Goal: Information Seeking & Learning: Find specific fact

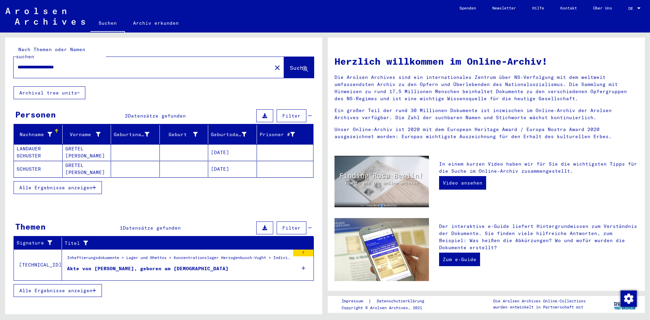
click at [228, 166] on mat-cell "[DATE]" at bounding box center [232, 169] width 49 height 16
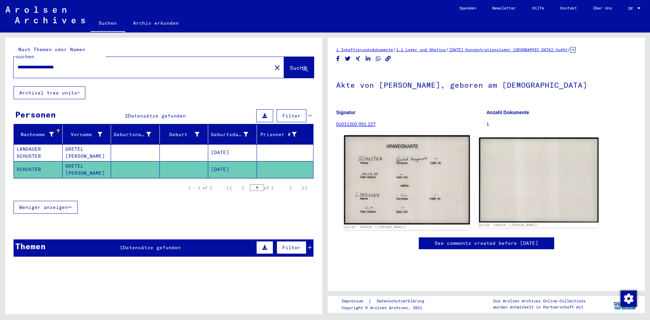
click at [418, 176] on img at bounding box center [407, 179] width 126 height 89
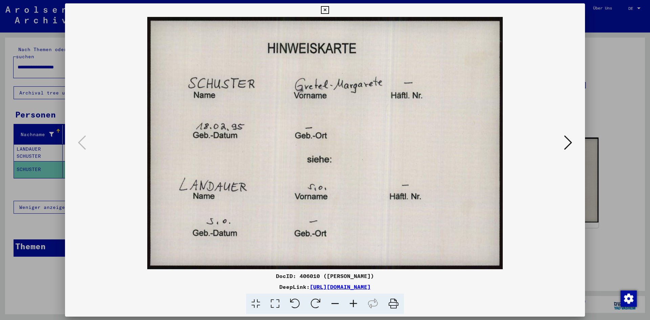
click at [327, 8] on icon at bounding box center [325, 10] width 8 height 8
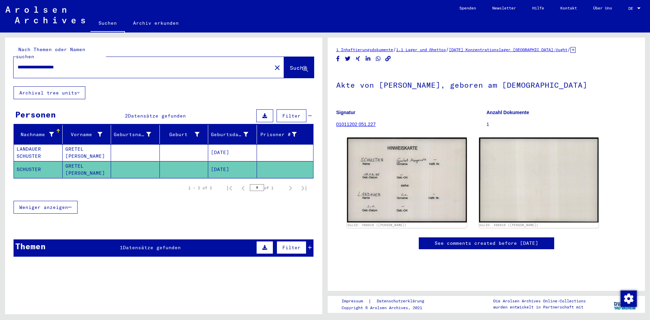
click at [232, 144] on mat-cell "[DATE]" at bounding box center [232, 152] width 49 height 17
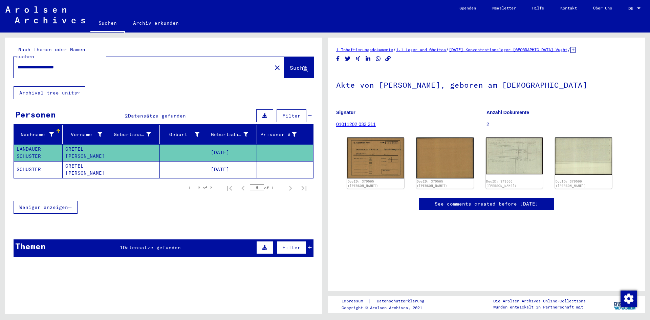
click at [224, 144] on mat-cell "[DATE]" at bounding box center [232, 152] width 49 height 17
click at [213, 164] on mat-cell "[DATE]" at bounding box center [232, 169] width 49 height 17
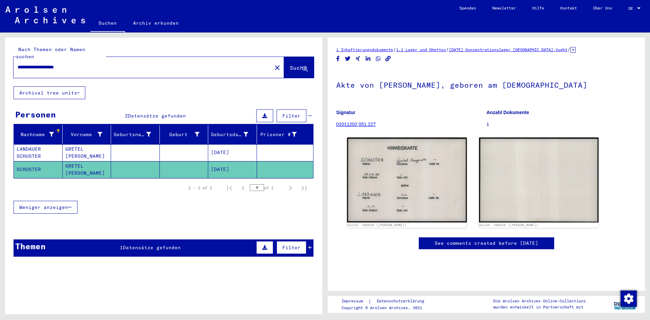
drag, startPoint x: 87, startPoint y: 61, endPoint x: 0, endPoint y: 63, distance: 86.7
click at [0, 63] on div "**********" at bounding box center [162, 174] width 325 height 282
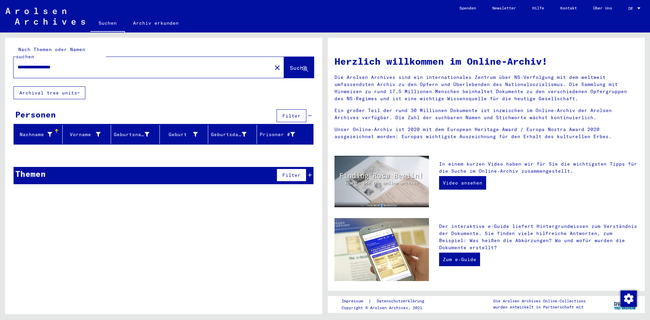
click at [50, 64] on input "**********" at bounding box center [141, 67] width 246 height 7
type input "**********"
click at [291, 64] on span "Suche" at bounding box center [298, 67] width 17 height 7
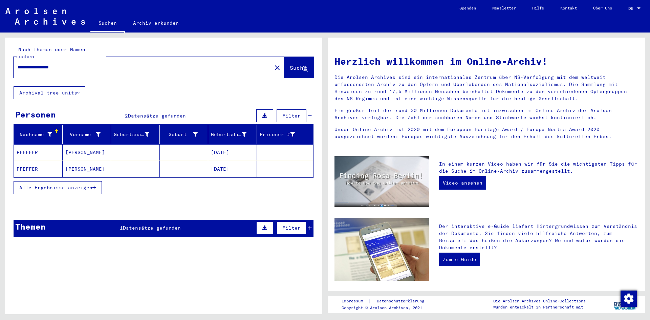
click at [221, 144] on mat-cell "01/27/1906" at bounding box center [232, 152] width 49 height 16
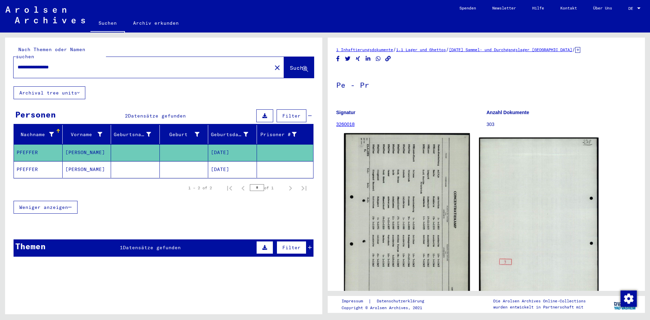
click at [400, 249] on img at bounding box center [407, 221] width 126 height 176
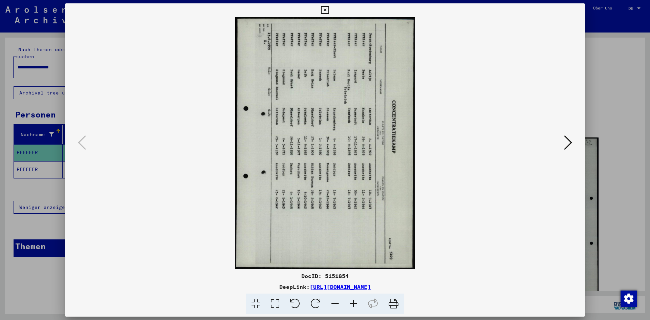
click at [295, 305] on icon at bounding box center [295, 304] width 21 height 21
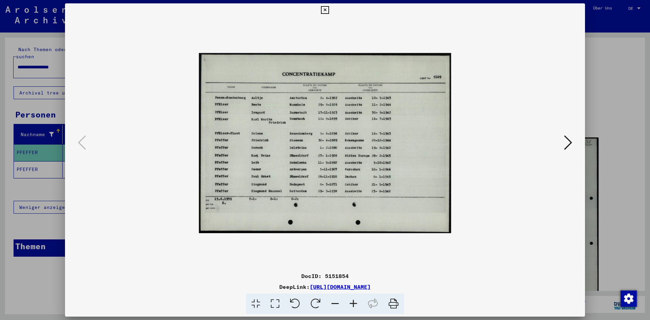
click at [352, 303] on icon at bounding box center [353, 304] width 18 height 21
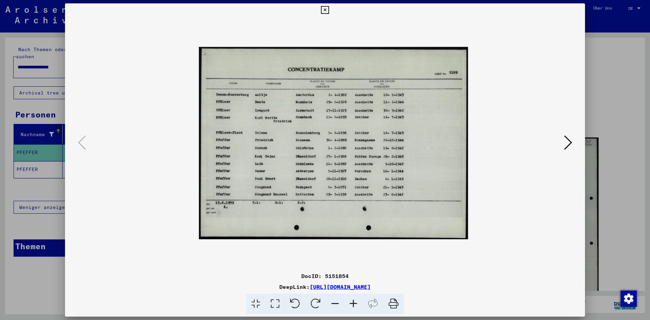
click at [352, 303] on icon at bounding box center [353, 304] width 18 height 21
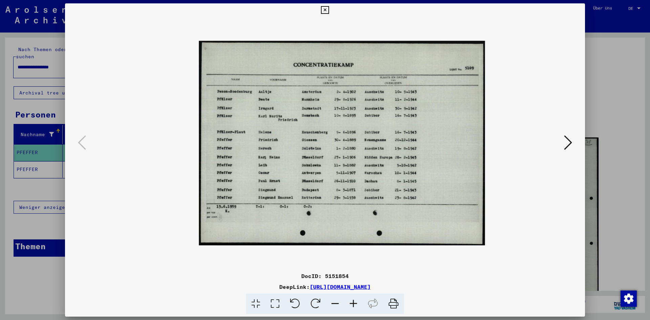
click at [352, 303] on icon at bounding box center [353, 304] width 18 height 21
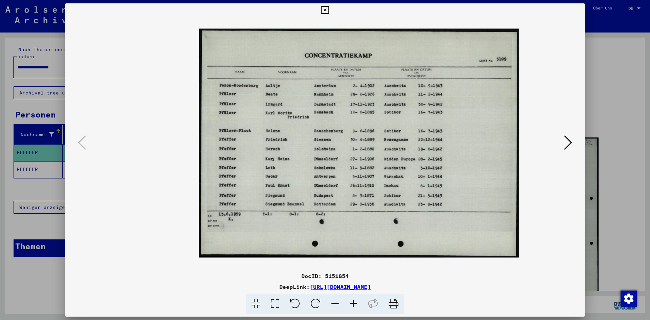
click at [352, 303] on icon at bounding box center [353, 304] width 18 height 21
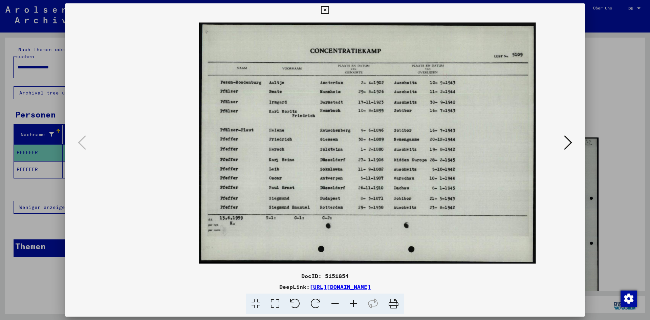
click at [352, 303] on icon at bounding box center [353, 304] width 18 height 21
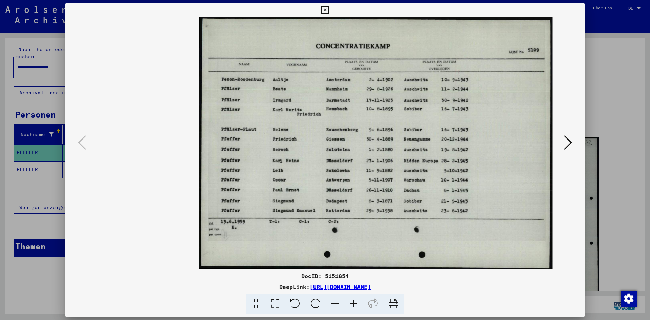
click at [352, 303] on icon at bounding box center [353, 304] width 18 height 21
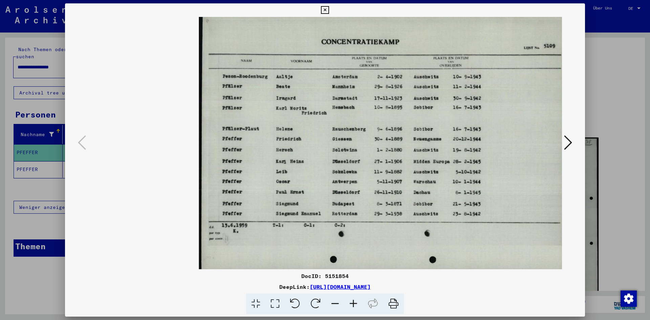
click at [352, 303] on icon at bounding box center [353, 304] width 18 height 21
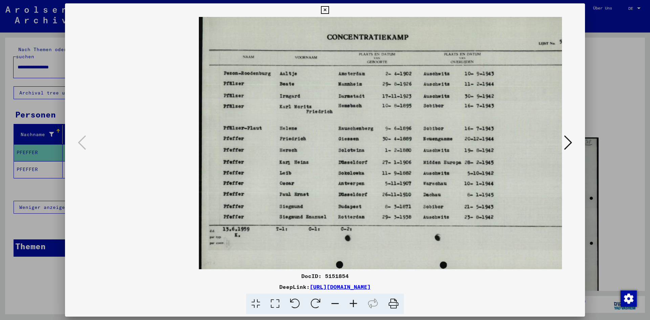
click at [352, 303] on icon at bounding box center [353, 304] width 18 height 21
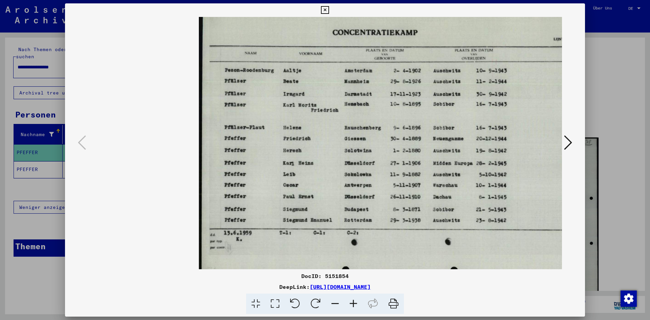
click at [352, 303] on icon at bounding box center [353, 304] width 18 height 21
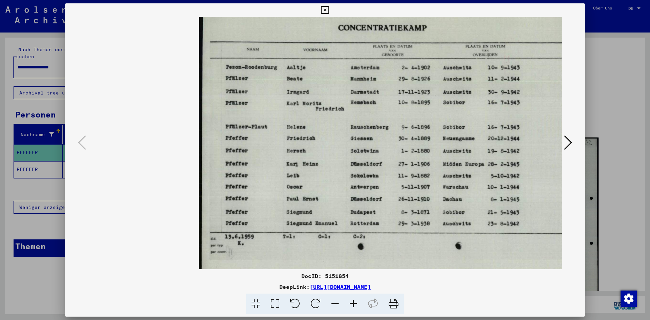
click at [352, 303] on icon at bounding box center [353, 304] width 18 height 21
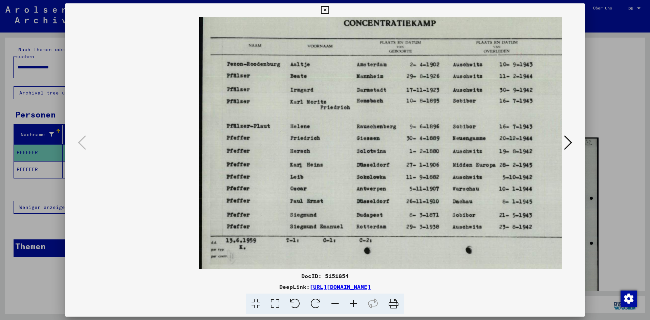
click at [31, 164] on div at bounding box center [325, 160] width 650 height 320
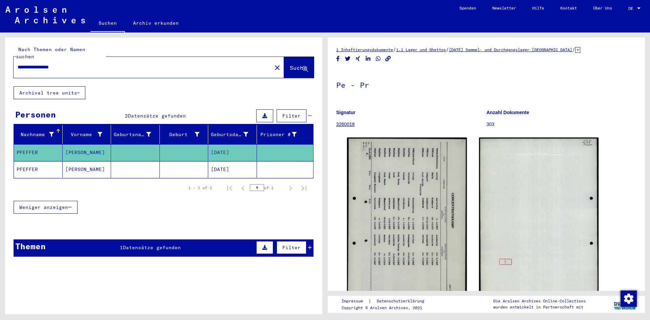
click at [227, 162] on mat-cell "01/27/1906" at bounding box center [232, 169] width 49 height 17
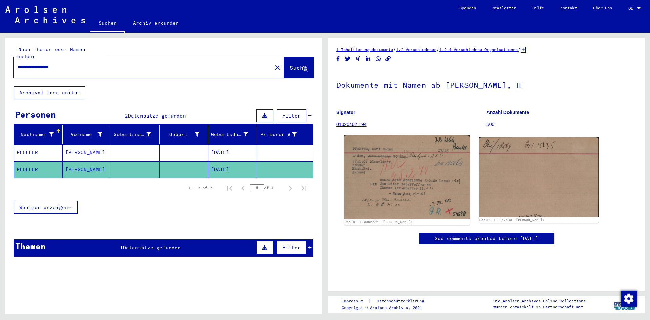
click at [403, 168] on img at bounding box center [407, 177] width 126 height 84
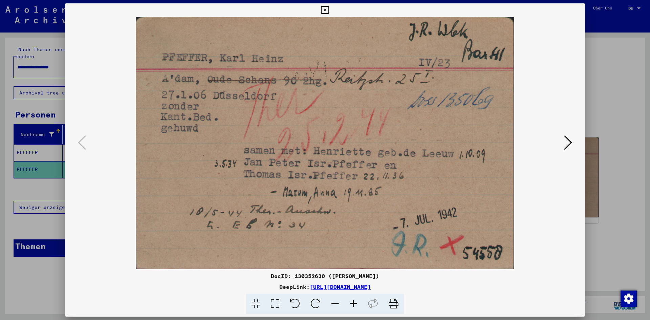
click at [406, 184] on img at bounding box center [325, 143] width 474 height 252
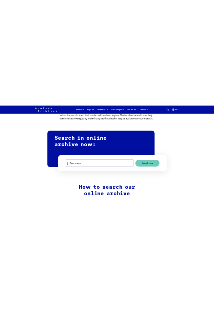
scroll to position [419, 0]
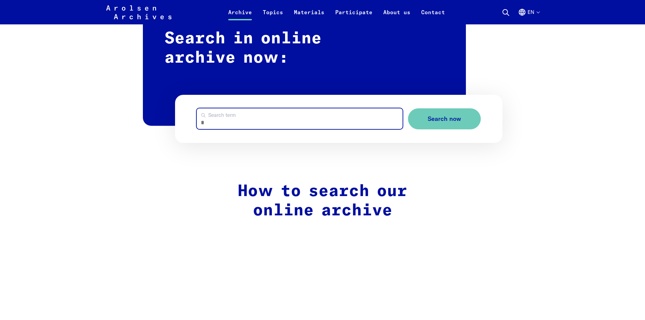
click at [209, 121] on input "Search term" at bounding box center [300, 118] width 206 height 21
drag, startPoint x: 210, startPoint y: 124, endPoint x: 217, endPoint y: 124, distance: 6.4
click at [217, 124] on input "*******" at bounding box center [300, 118] width 206 height 21
click at [408, 108] on button "Search now" at bounding box center [444, 118] width 73 height 21
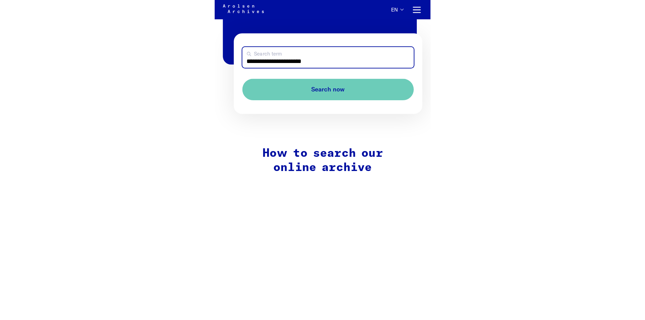
scroll to position [411, 0]
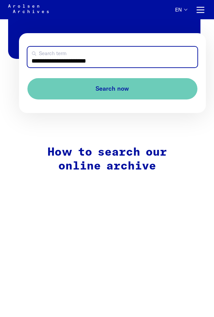
drag, startPoint x: 54, startPoint y: 55, endPoint x: 115, endPoint y: 57, distance: 60.7
click at [115, 57] on input "**********" at bounding box center [112, 57] width 170 height 21
click at [27, 78] on button "Search now" at bounding box center [112, 88] width 170 height 21
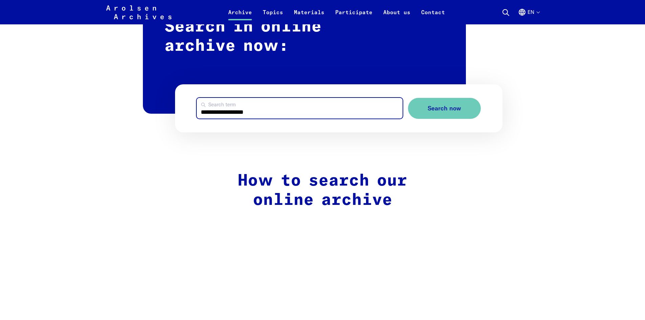
scroll to position [416, 0]
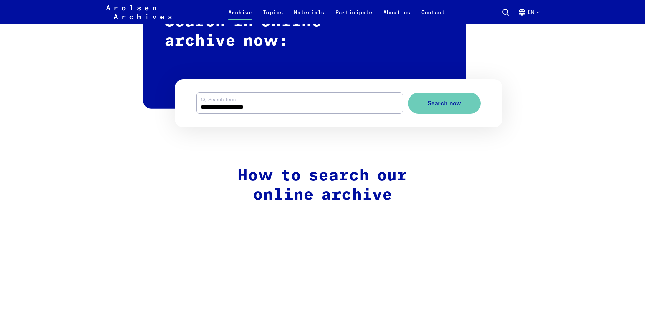
click at [329, 171] on h2 "How to search our online archive" at bounding box center [322, 185] width 286 height 39
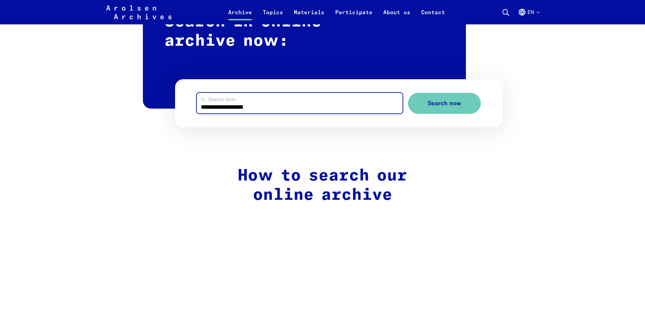
drag, startPoint x: 262, startPoint y: 109, endPoint x: 162, endPoint y: 112, distance: 100.3
click at [162, 112] on div "**********" at bounding box center [323, 70] width 360 height 114
click at [408, 93] on button "Search now" at bounding box center [444, 103] width 73 height 21
drag, startPoint x: 267, startPoint y: 108, endPoint x: 169, endPoint y: 111, distance: 97.6
click at [169, 111] on div "**********" at bounding box center [323, 70] width 360 height 114
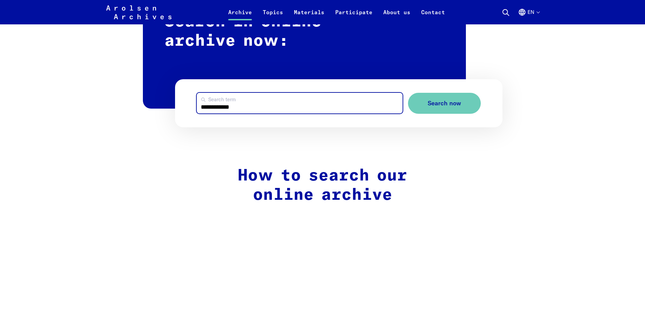
type input "**********"
click at [408, 93] on button "Search now" at bounding box center [444, 103] width 73 height 21
